Goal: Task Accomplishment & Management: Complete application form

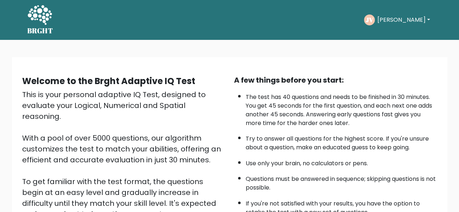
drag, startPoint x: 0, startPoint y: 0, endPoint x: 153, endPoint y: 87, distance: 175.8
click at [153, 87] on b "Welcome to the Brght Adaptive IQ Test" at bounding box center [108, 81] width 173 height 12
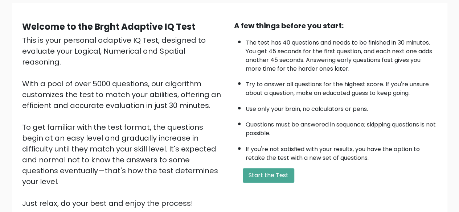
scroll to position [73, 0]
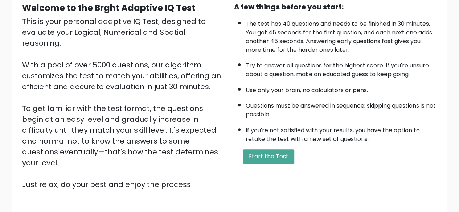
click at [244, 150] on button "Start the Test" at bounding box center [269, 157] width 52 height 15
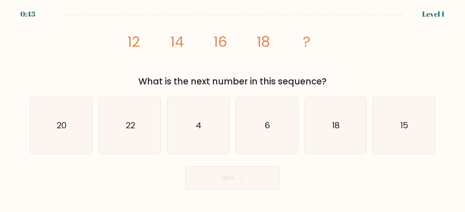
click at [133, 178] on div "Next" at bounding box center [232, 176] width 414 height 27
click at [49, 129] on icon "20" at bounding box center [61, 125] width 57 height 57
click at [232, 108] on input "a. 20" at bounding box center [232, 107] width 0 height 2
radio input "true"
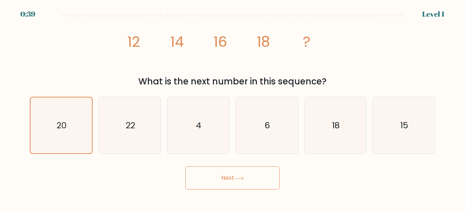
click at [236, 183] on button "Next" at bounding box center [232, 178] width 94 height 23
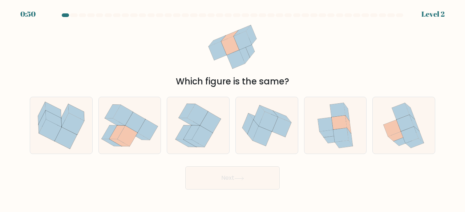
click at [349, 141] on icon at bounding box center [350, 137] width 6 height 18
click at [233, 108] on input "e." at bounding box center [232, 107] width 0 height 2
radio input "true"
click at [257, 174] on button "Next" at bounding box center [232, 178] width 94 height 23
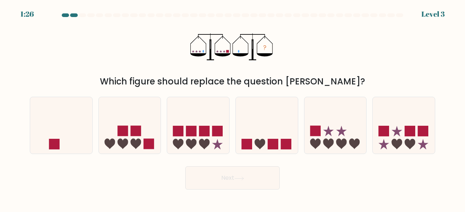
click at [50, 116] on icon at bounding box center [61, 125] width 62 height 51
click at [232, 108] on input "a." at bounding box center [232, 107] width 0 height 2
radio input "true"
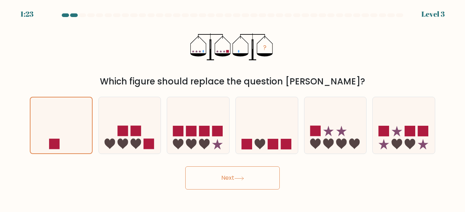
click at [216, 178] on button "Next" at bounding box center [232, 178] width 94 height 23
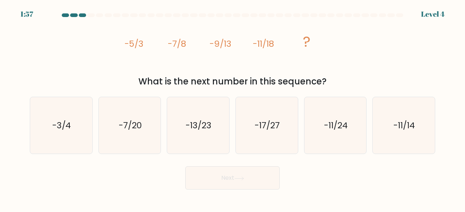
click at [203, 123] on text "-13/23" at bounding box center [199, 125] width 26 height 12
click at [232, 108] on input "c. -13/23" at bounding box center [232, 107] width 0 height 2
radio input "true"
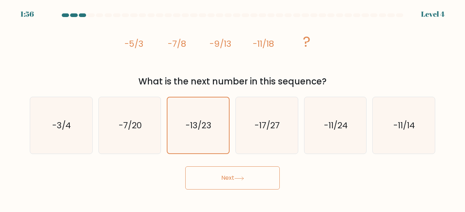
click at [220, 183] on button "Next" at bounding box center [232, 178] width 94 height 23
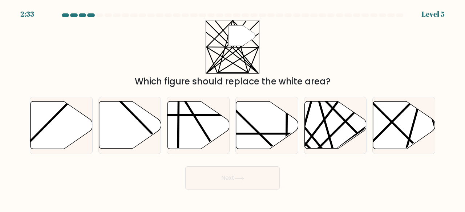
click at [385, 131] on icon at bounding box center [404, 126] width 62 height 48
click at [233, 108] on input "f." at bounding box center [232, 107] width 0 height 2
radio input "true"
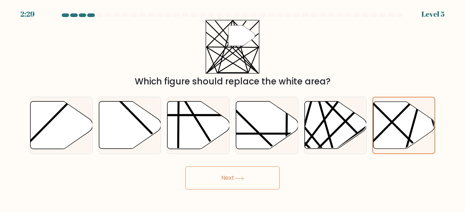
click at [338, 123] on icon at bounding box center [335, 126] width 62 height 48
click at [233, 108] on input "e." at bounding box center [232, 107] width 0 height 2
radio input "true"
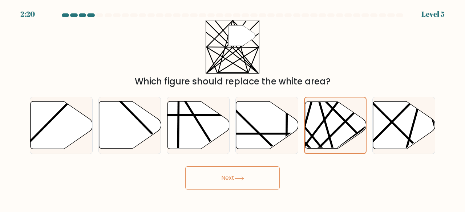
click at [242, 177] on icon at bounding box center [239, 179] width 10 height 4
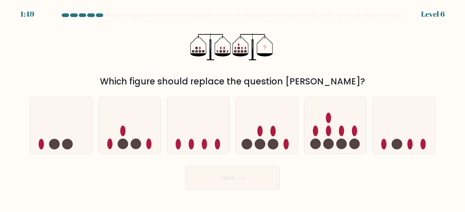
click at [231, 74] on icon "?" at bounding box center [232, 47] width 84 height 54
click at [334, 138] on icon at bounding box center [335, 125] width 62 height 51
click at [233, 108] on input "e." at bounding box center [232, 107] width 0 height 2
radio input "true"
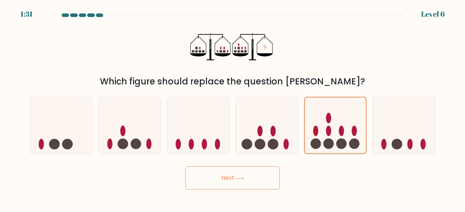
click at [228, 183] on button "Next" at bounding box center [232, 178] width 94 height 23
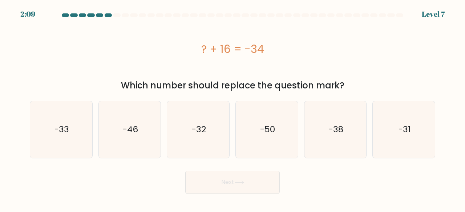
click at [244, 140] on icon "-50" at bounding box center [266, 129] width 57 height 57
click at [233, 108] on input "d. -50" at bounding box center [232, 107] width 0 height 2
radio input "true"
click at [241, 187] on button "Next" at bounding box center [232, 182] width 94 height 23
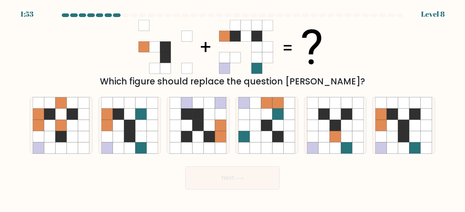
click at [391, 143] on icon at bounding box center [392, 148] width 11 height 11
click at [233, 108] on input "f." at bounding box center [232, 107] width 0 height 2
radio input "true"
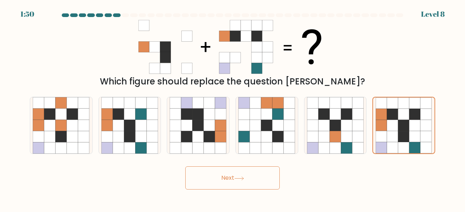
click at [221, 181] on button "Next" at bounding box center [232, 178] width 94 height 23
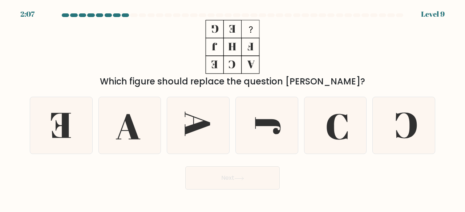
click at [394, 134] on icon at bounding box center [403, 125] width 57 height 57
click at [233, 108] on input "f." at bounding box center [232, 107] width 0 height 2
radio input "true"
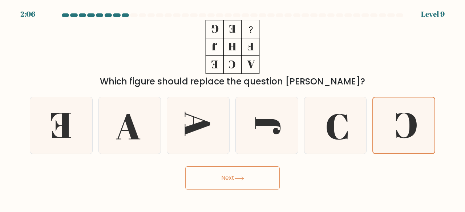
click at [236, 185] on button "Next" at bounding box center [232, 178] width 94 height 23
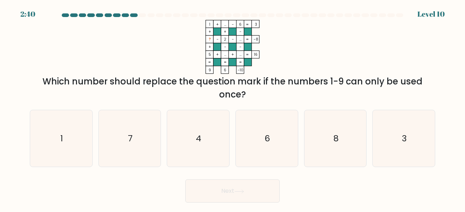
click at [391, 133] on icon "3" at bounding box center [403, 138] width 57 height 57
click at [233, 108] on input "f. 3" at bounding box center [232, 107] width 0 height 2
radio input "true"
click at [253, 199] on button "Next" at bounding box center [232, 191] width 94 height 23
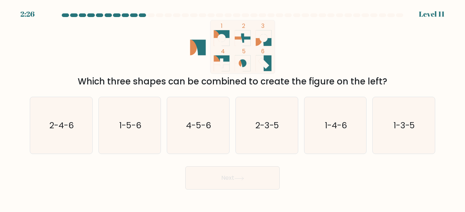
click at [410, 133] on icon "1-3-5" at bounding box center [403, 125] width 57 height 57
click at [233, 108] on input "f. 1-3-5" at bounding box center [232, 107] width 0 height 2
radio input "true"
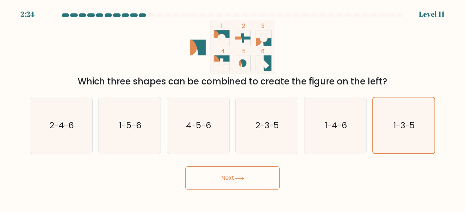
click at [238, 167] on button "Next" at bounding box center [232, 178] width 94 height 23
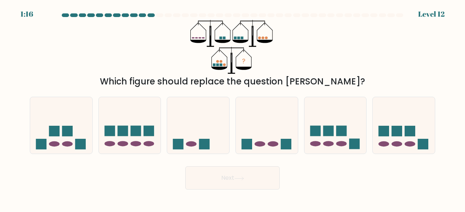
click at [102, 122] on icon at bounding box center [130, 125] width 62 height 51
click at [232, 108] on input "b." at bounding box center [232, 107] width 0 height 2
radio input "true"
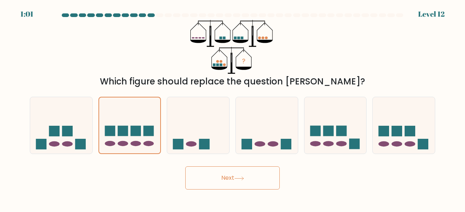
click at [211, 190] on button "Next" at bounding box center [232, 178] width 94 height 23
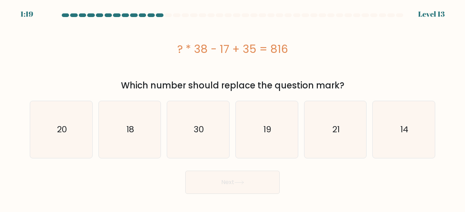
click at [333, 134] on text "21" at bounding box center [335, 130] width 7 height 12
click at [233, 108] on input "e. 21" at bounding box center [232, 107] width 0 height 2
radio input "true"
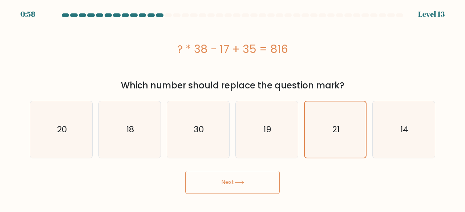
click at [219, 185] on button "Next" at bounding box center [232, 182] width 94 height 23
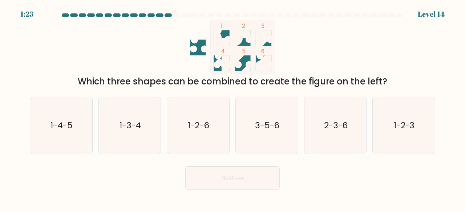
click at [240, 103] on icon "3-5-6" at bounding box center [266, 125] width 57 height 57
click at [233, 106] on input "d. 3-5-6" at bounding box center [232, 107] width 0 height 2
radio input "true"
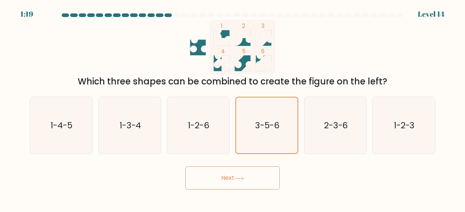
click at [232, 184] on button "Next" at bounding box center [232, 178] width 94 height 23
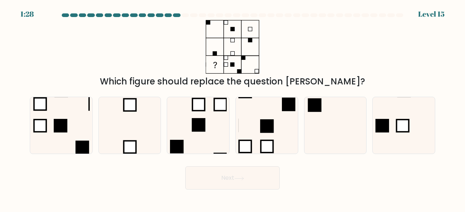
click at [400, 127] on rect at bounding box center [402, 126] width 12 height 12
click at [233, 108] on input "f." at bounding box center [232, 107] width 0 height 2
radio input "true"
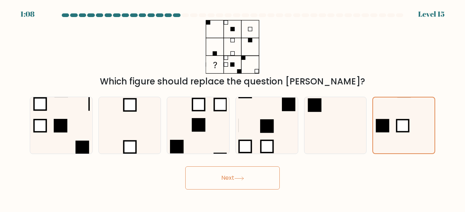
click at [208, 176] on button "Next" at bounding box center [232, 178] width 94 height 23
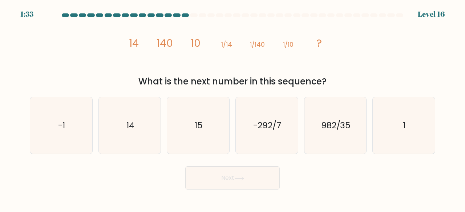
click at [139, 122] on icon "14" at bounding box center [129, 125] width 57 height 57
click at [232, 108] on input "b. 14" at bounding box center [232, 107] width 0 height 2
radio input "true"
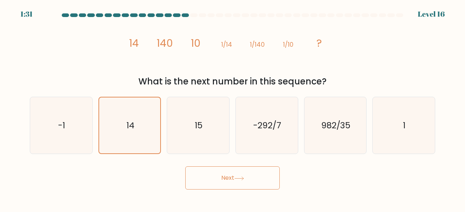
click at [245, 181] on button "Next" at bounding box center [232, 178] width 94 height 23
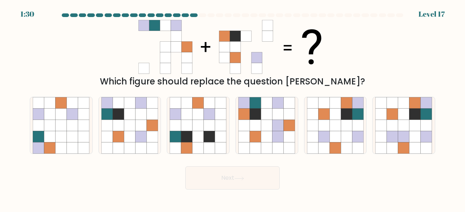
click at [330, 117] on icon at bounding box center [334, 114] width 11 height 11
click at [233, 108] on input "e." at bounding box center [232, 107] width 0 height 2
radio input "true"
click at [241, 183] on button "Next" at bounding box center [232, 178] width 94 height 23
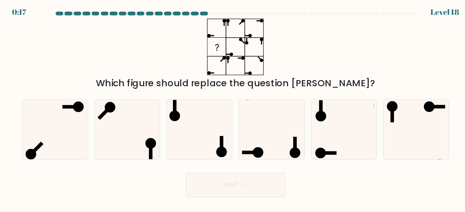
click at [87, 122] on icon at bounding box center [61, 125] width 57 height 57
click at [232, 108] on input "a." at bounding box center [232, 107] width 0 height 2
radio input "true"
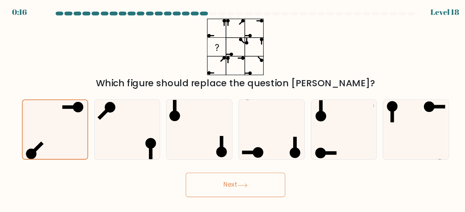
click at [203, 172] on button "Next" at bounding box center [232, 178] width 94 height 23
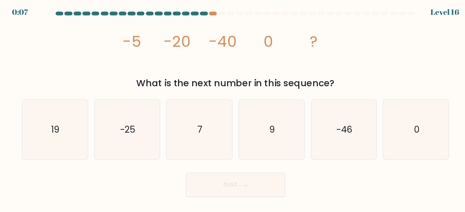
click at [248, 124] on icon "9" at bounding box center [266, 125] width 57 height 57
click at [233, 108] on input "d. 9" at bounding box center [232, 107] width 0 height 2
radio input "true"
click at [233, 178] on button "Next" at bounding box center [232, 178] width 94 height 23
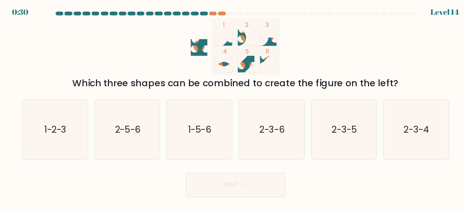
click at [258, 126] on text "2-3-6" at bounding box center [267, 125] width 24 height 12
click at [233, 108] on input "d. 2-3-6" at bounding box center [232, 107] width 0 height 2
radio input "true"
click at [248, 177] on button "Next" at bounding box center [232, 178] width 94 height 23
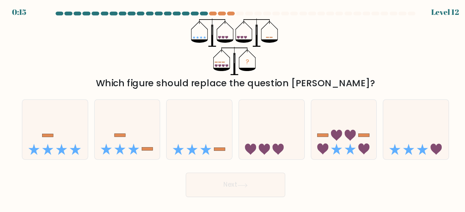
click at [335, 105] on icon at bounding box center [335, 125] width 62 height 51
click at [233, 106] on input "e." at bounding box center [232, 107] width 0 height 2
radio input "true"
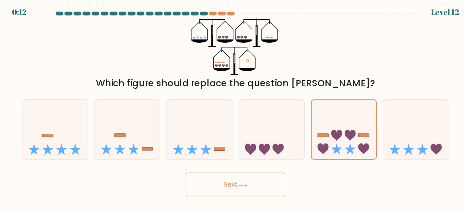
click at [253, 178] on button "Next" at bounding box center [232, 178] width 94 height 23
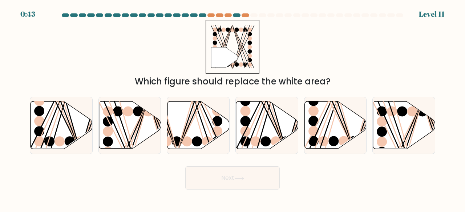
click at [353, 49] on div "" Which figure should replace the white area?" at bounding box center [232, 54] width 414 height 68
click at [78, 131] on icon at bounding box center [61, 126] width 62 height 48
click at [232, 108] on input "a." at bounding box center [232, 107] width 0 height 2
radio input "true"
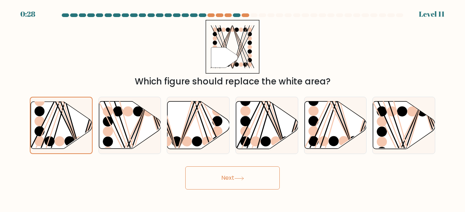
click at [255, 185] on button "Next" at bounding box center [232, 178] width 94 height 23
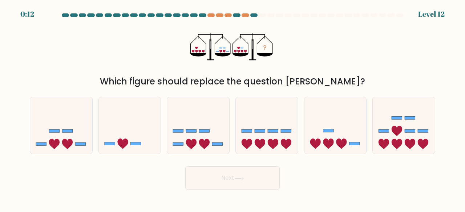
click at [410, 117] on rect at bounding box center [409, 118] width 11 height 3
click at [233, 108] on input "f." at bounding box center [232, 107] width 0 height 2
radio input "true"
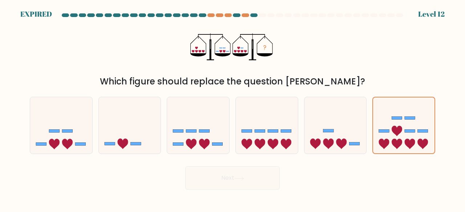
click at [190, 141] on icon at bounding box center [191, 144] width 11 height 11
click at [232, 108] on input "c." at bounding box center [232, 107] width 0 height 2
radio input "true"
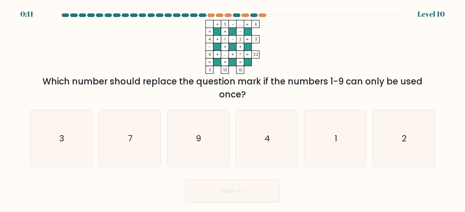
click at [166, 65] on icon "... + 3 - ... 6 + + - 4 + 1 - 2 3 - + + 9 + ... + ? = 22 = = = = 3 10 10 =" at bounding box center [232, 47] width 218 height 54
click at [324, 157] on icon "1" at bounding box center [335, 138] width 57 height 57
click at [233, 108] on input "e. 1" at bounding box center [232, 107] width 0 height 2
radio input "true"
click at [233, 191] on button "Next" at bounding box center [232, 191] width 94 height 23
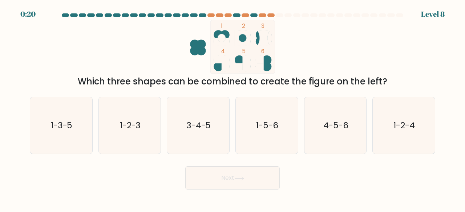
click at [323, 132] on icon "4-5-6" at bounding box center [335, 125] width 57 height 57
click at [233, 108] on input "e. 4-5-6" at bounding box center [232, 107] width 0 height 2
radio input "true"
click at [237, 175] on button "Next" at bounding box center [232, 178] width 94 height 23
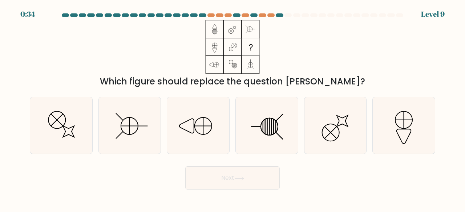
click at [264, 121] on icon at bounding box center [266, 125] width 57 height 57
click at [233, 108] on input "d." at bounding box center [232, 107] width 0 height 2
radio input "true"
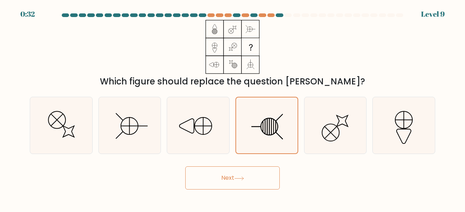
click at [250, 172] on button "Next" at bounding box center [232, 178] width 94 height 23
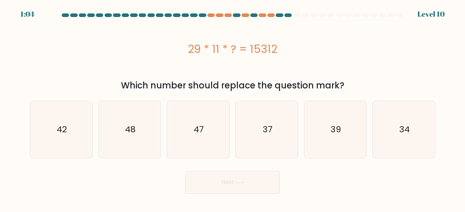
click at [212, 127] on icon "47" at bounding box center [198, 129] width 57 height 57
click at [232, 108] on input "c. 47" at bounding box center [232, 107] width 0 height 2
radio input "true"
click at [151, 127] on icon "48" at bounding box center [129, 129] width 57 height 57
click at [232, 108] on input "b. 48" at bounding box center [232, 107] width 0 height 2
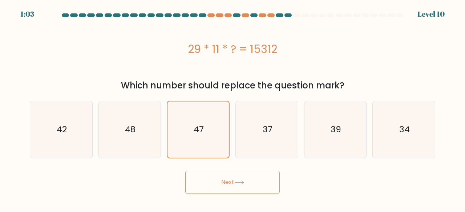
radio input "true"
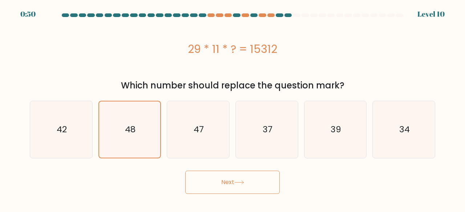
click at [236, 182] on icon at bounding box center [239, 183] width 10 height 4
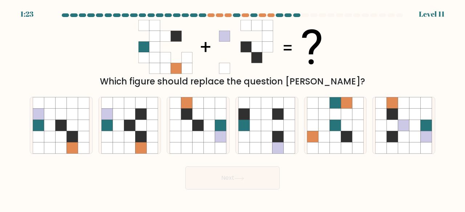
click at [143, 150] on icon at bounding box center [140, 148] width 11 height 11
click at [232, 108] on input "b." at bounding box center [232, 107] width 0 height 2
radio input "true"
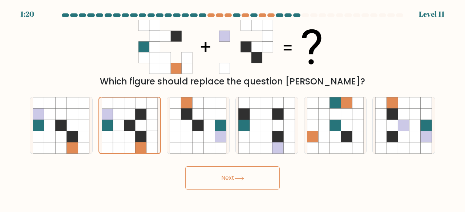
click at [215, 187] on button "Next" at bounding box center [232, 178] width 94 height 23
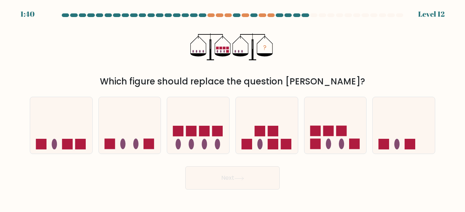
click at [288, 145] on rect at bounding box center [285, 144] width 11 height 11
click at [233, 108] on input "d." at bounding box center [232, 107] width 0 height 2
radio input "true"
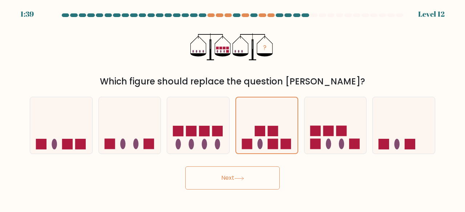
click at [264, 171] on button "Next" at bounding box center [232, 178] width 94 height 23
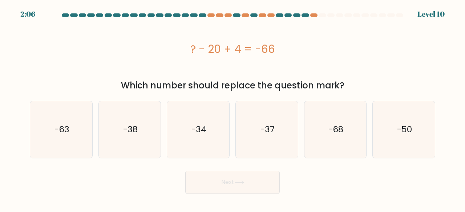
click at [319, 123] on icon "-68" at bounding box center [335, 129] width 57 height 57
click at [233, 108] on input "e. -68" at bounding box center [232, 107] width 0 height 2
radio input "true"
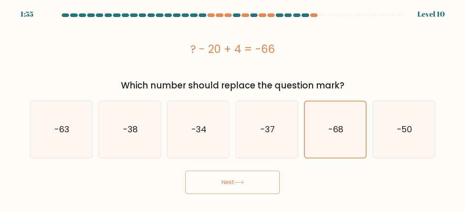
click at [393, 137] on icon "-50" at bounding box center [403, 129] width 57 height 57
click at [233, 108] on input "f. -50" at bounding box center [232, 107] width 0 height 2
radio input "true"
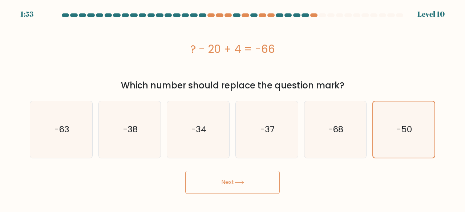
click at [251, 183] on button "Next" at bounding box center [232, 182] width 94 height 23
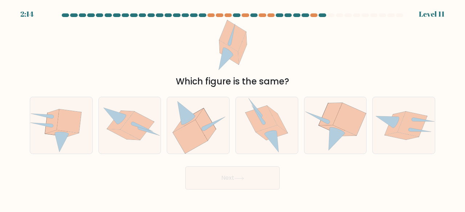
click at [337, 143] on icon at bounding box center [335, 126] width 62 height 56
click at [233, 108] on input "e." at bounding box center [232, 107] width 0 height 2
radio input "true"
click at [236, 171] on button "Next" at bounding box center [232, 178] width 94 height 23
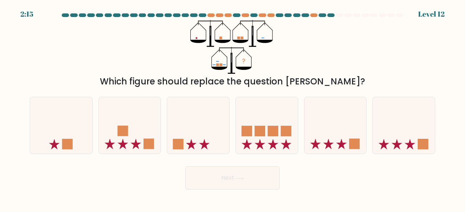
click at [168, 56] on div "? Which figure should replace the question mark?" at bounding box center [232, 54] width 414 height 68
click at [136, 120] on icon at bounding box center [130, 125] width 62 height 51
click at [232, 108] on input "b." at bounding box center [232, 107] width 0 height 2
radio input "true"
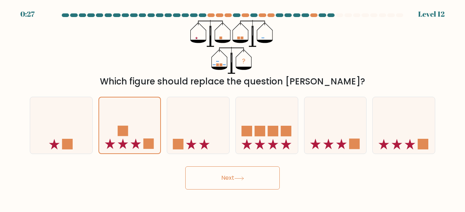
click at [236, 190] on button "Next" at bounding box center [232, 178] width 94 height 23
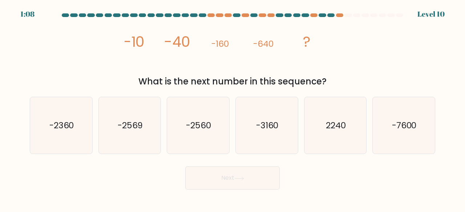
drag, startPoint x: 183, startPoint y: 64, endPoint x: 134, endPoint y: 52, distance: 51.3
click at [134, 52] on icon "image/svg+xml -10 -40 -160 -640 ?" at bounding box center [233, 47] width 216 height 54
click at [203, 117] on icon "-2560" at bounding box center [198, 125] width 57 height 57
click at [232, 108] on input "c. -2560" at bounding box center [232, 107] width 0 height 2
radio input "true"
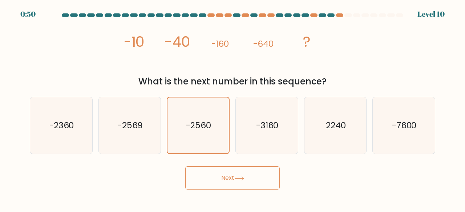
click at [252, 180] on button "Next" at bounding box center [232, 178] width 94 height 23
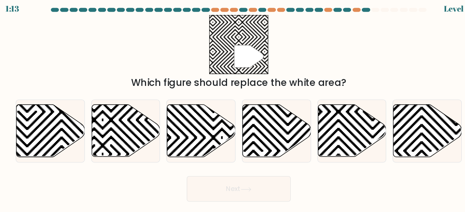
click at [123, 132] on icon at bounding box center [130, 126] width 62 height 48
click at [232, 108] on input "b." at bounding box center [232, 107] width 0 height 2
radio input "true"
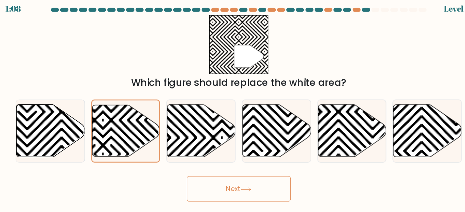
click at [203, 188] on button "Next" at bounding box center [232, 178] width 94 height 23
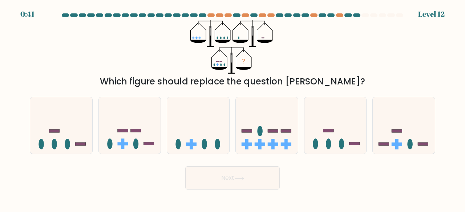
click at [129, 113] on icon at bounding box center [130, 125] width 62 height 51
click at [232, 108] on input "b." at bounding box center [232, 107] width 0 height 2
radio input "true"
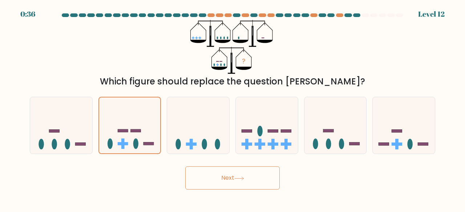
click at [225, 182] on button "Next" at bounding box center [232, 178] width 94 height 23
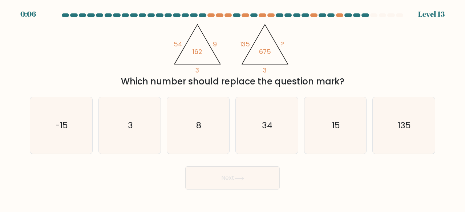
click at [327, 114] on icon "15" at bounding box center [335, 125] width 57 height 57
click at [233, 108] on input "e. 15" at bounding box center [232, 107] width 0 height 2
radio input "true"
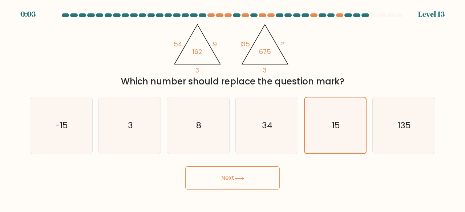
click at [253, 178] on button "Next" at bounding box center [232, 178] width 94 height 23
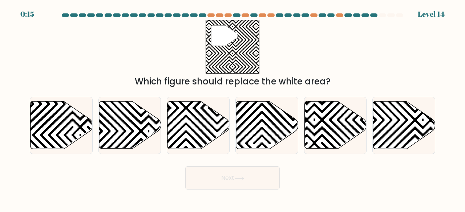
click at [393, 126] on icon at bounding box center [422, 151] width 125 height 125
click at [233, 108] on input "f." at bounding box center [232, 107] width 0 height 2
radio input "true"
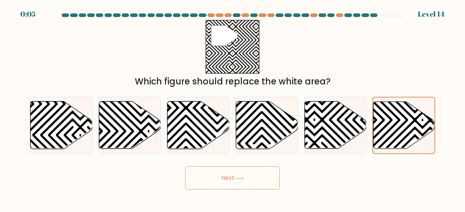
click at [75, 134] on icon at bounding box center [80, 73] width 125 height 125
click at [232, 108] on input "a." at bounding box center [232, 107] width 0 height 2
radio input "true"
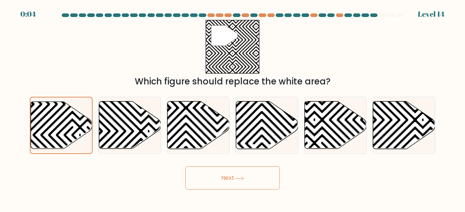
click at [261, 182] on button "Next" at bounding box center [232, 178] width 94 height 23
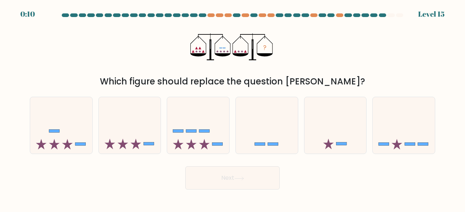
click at [423, 127] on icon at bounding box center [404, 125] width 62 height 51
click at [233, 108] on input "f." at bounding box center [232, 107] width 0 height 2
radio input "true"
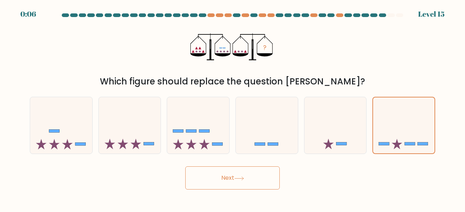
click at [150, 127] on icon at bounding box center [130, 125] width 62 height 51
click at [232, 108] on input "b." at bounding box center [232, 107] width 0 height 2
radio input "true"
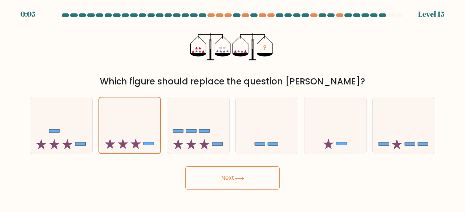
click at [220, 179] on button "Next" at bounding box center [232, 178] width 94 height 23
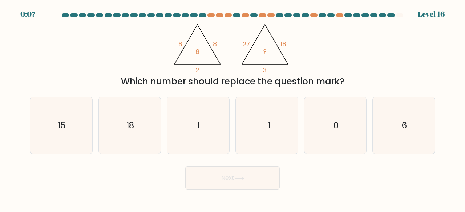
click at [434, 103] on div "6" at bounding box center [403, 126] width 63 height 58
click at [233, 106] on input "f. 6" at bounding box center [232, 107] width 0 height 2
radio input "true"
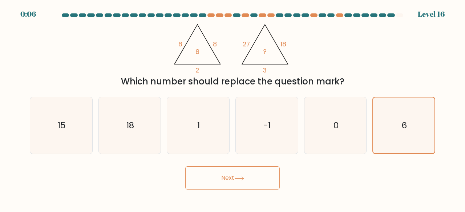
click at [231, 174] on button "Next" at bounding box center [232, 178] width 94 height 23
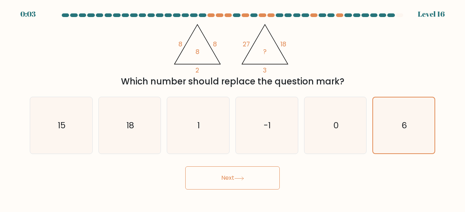
click at [231, 174] on button "Next" at bounding box center [232, 178] width 94 height 23
click at [232, 174] on button "Next" at bounding box center [232, 178] width 94 height 23
click at [228, 174] on button "Next" at bounding box center [232, 178] width 94 height 23
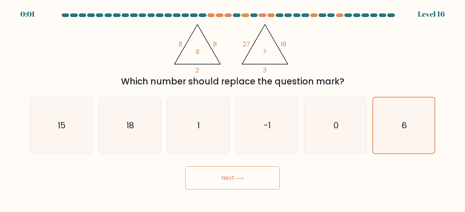
click at [228, 174] on button "Next" at bounding box center [232, 178] width 94 height 23
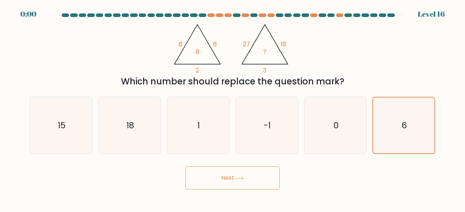
click at [228, 174] on button "Next" at bounding box center [232, 178] width 94 height 23
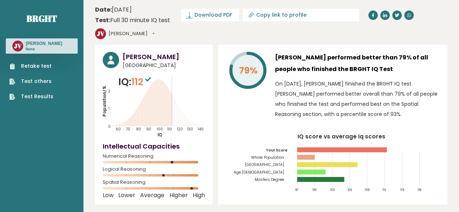
click at [261, 118] on div "79% [PERSON_NAME] performed better than 79% of all people who finished the BRGH…" at bounding box center [332, 125] width 229 height 160
click at [150, 74] on sup at bounding box center [147, 79] width 9 height 10
click at [277, 177] on tspan "Masters Degree" at bounding box center [269, 179] width 29 height 5
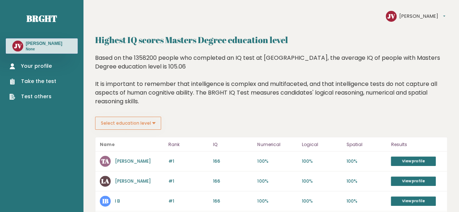
drag, startPoint x: 0, startPoint y: 0, endPoint x: 241, endPoint y: 101, distance: 261.5
click at [241, 101] on div "Based on the 1358200 people who completed an IQ test at [GEOGRAPHIC_DATA], the …" at bounding box center [271, 85] width 353 height 63
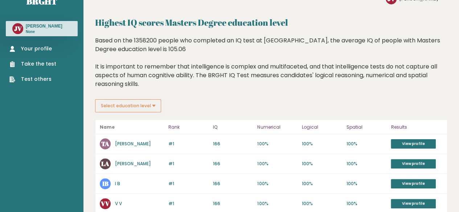
scroll to position [17, 0]
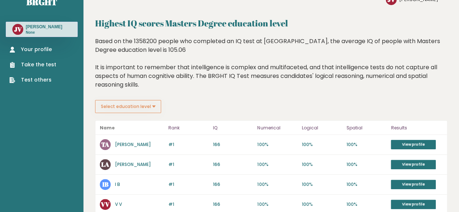
click at [409, 145] on link "View profile" at bounding box center [413, 144] width 45 height 9
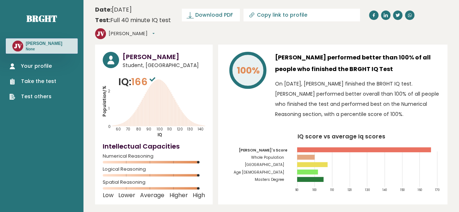
click at [44, 63] on link "Your profile" at bounding box center [32, 66] width 47 height 8
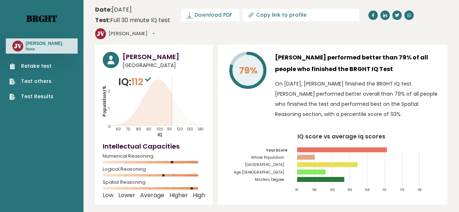
click at [48, 20] on link "Brght" at bounding box center [42, 19] width 30 height 12
